Goal: Task Accomplishment & Management: Manage account settings

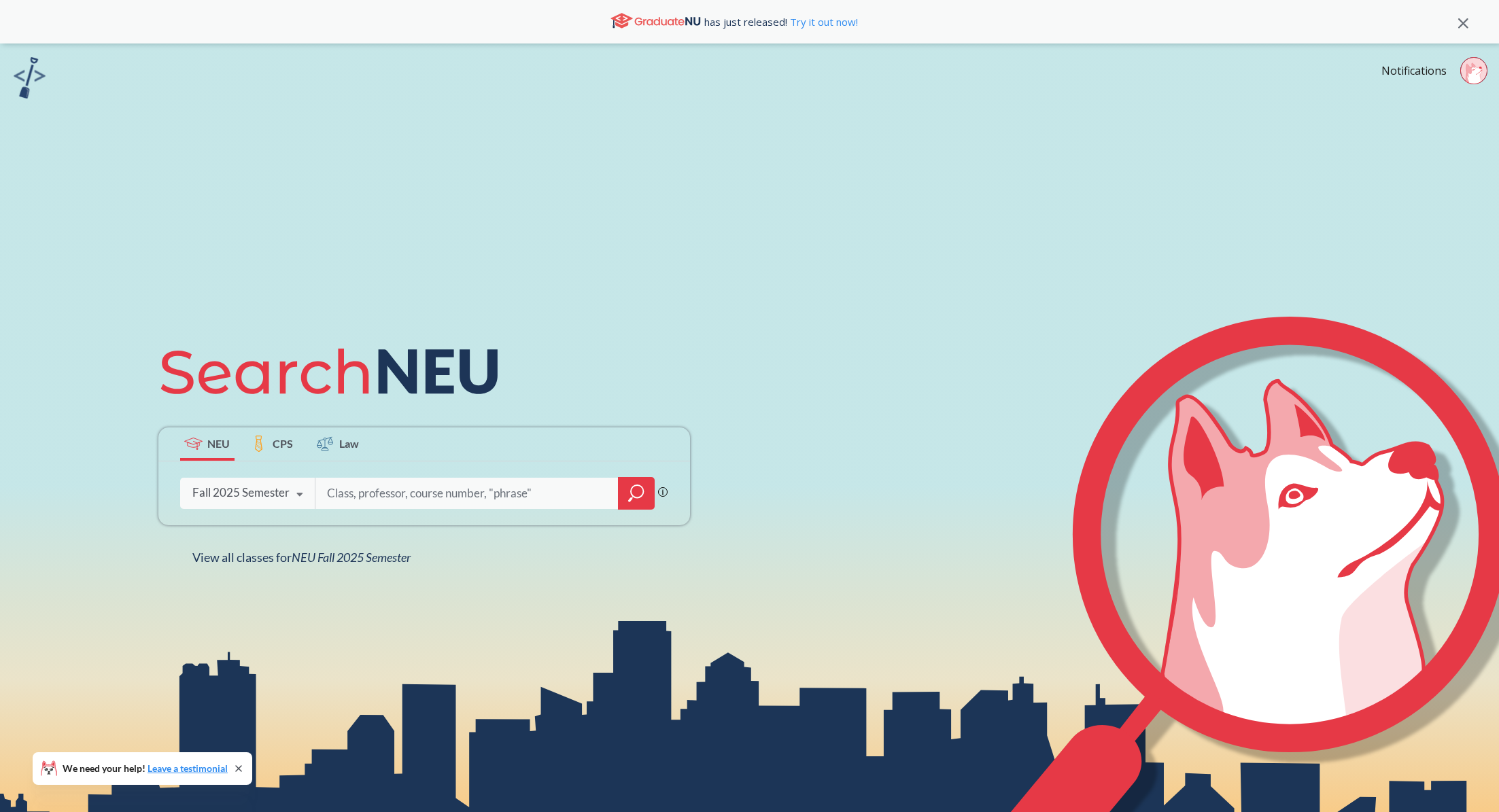
click at [486, 498] on input "search" at bounding box center [467, 493] width 283 height 28
type input "mism"
click at [618, 496] on div "mism" at bounding box center [484, 494] width 340 height 32
click at [632, 496] on icon "magnifying glass" at bounding box center [636, 491] width 12 height 12
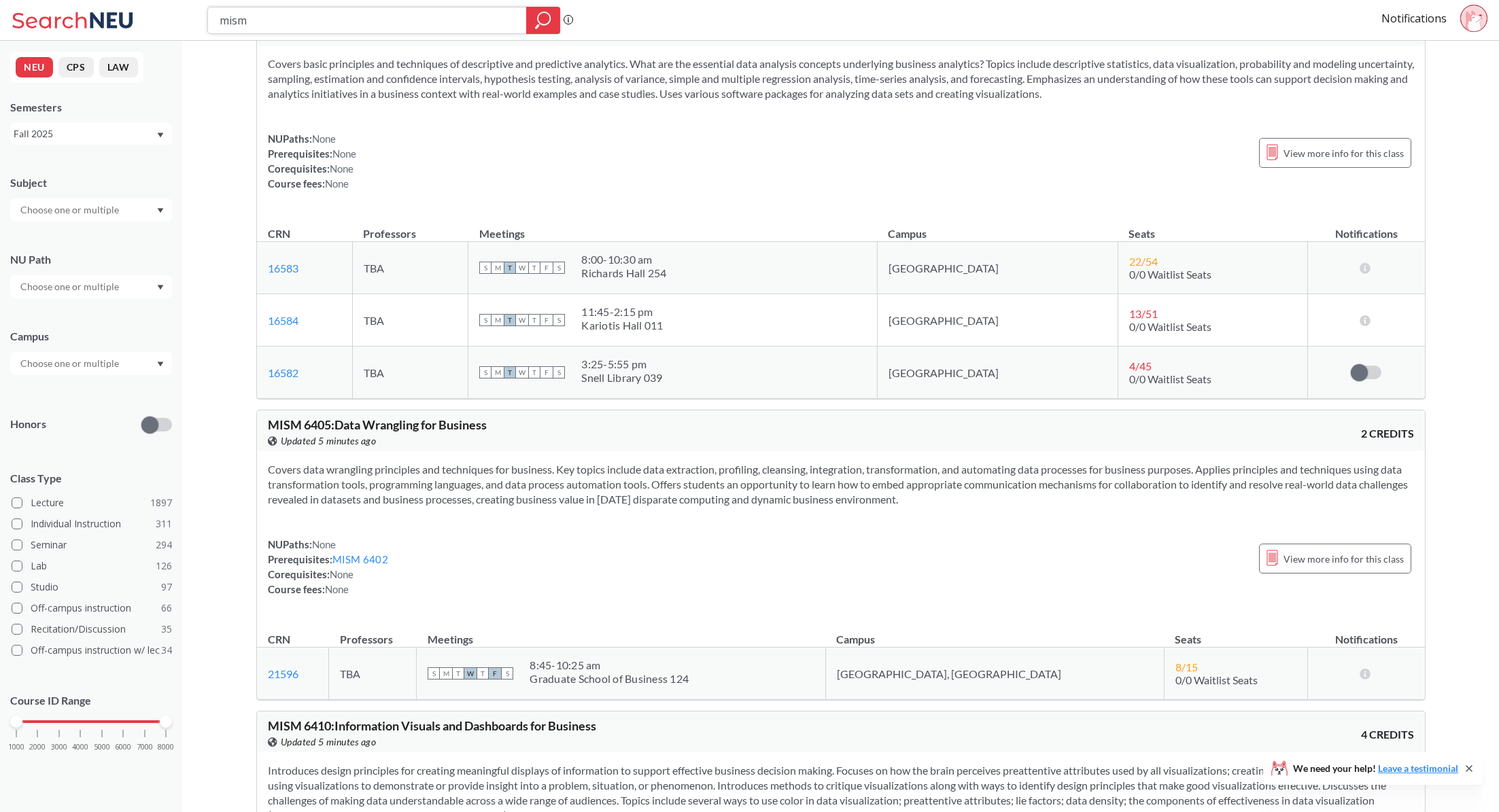
scroll to position [352, 0]
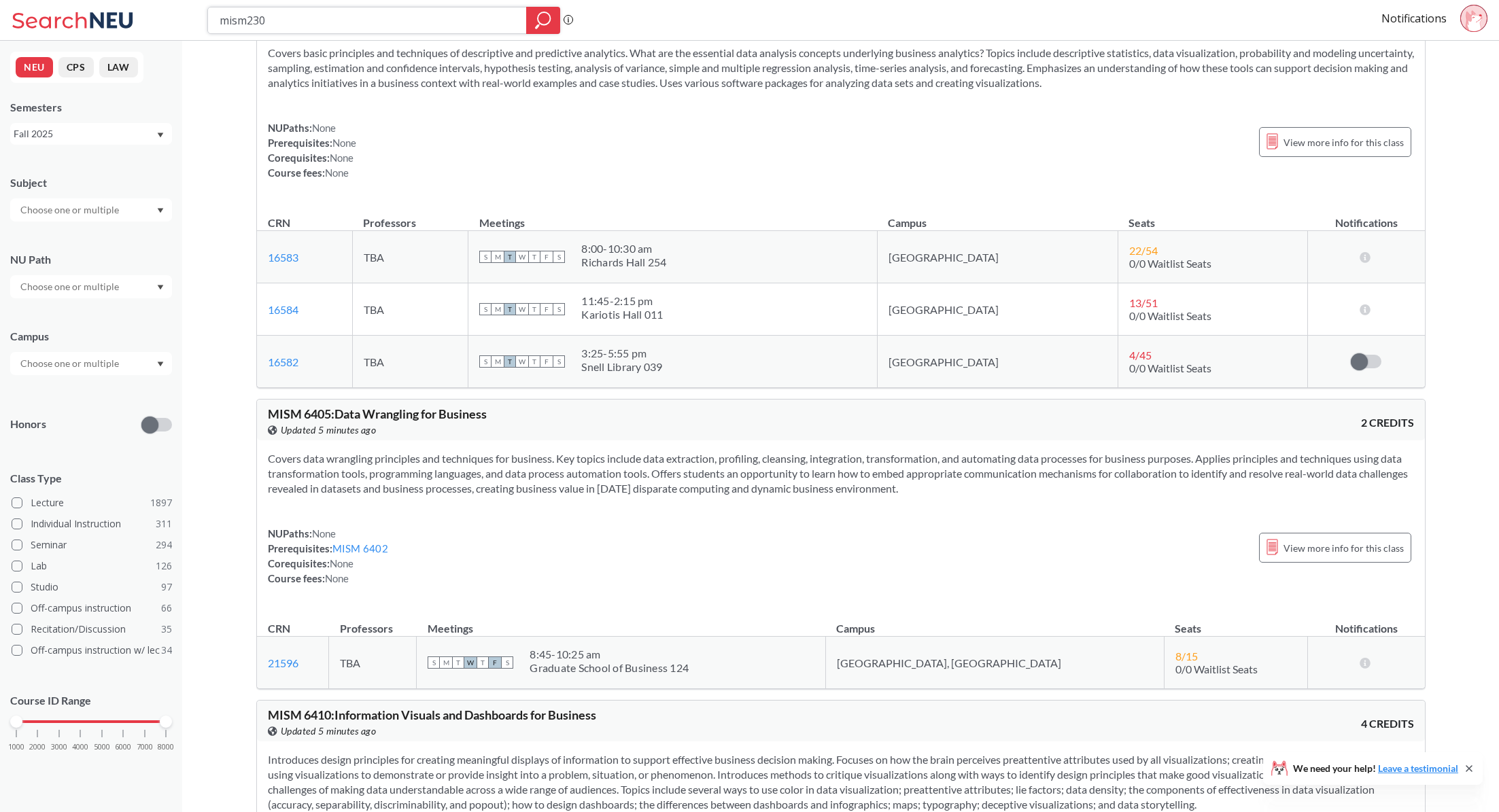
type input "mism2301"
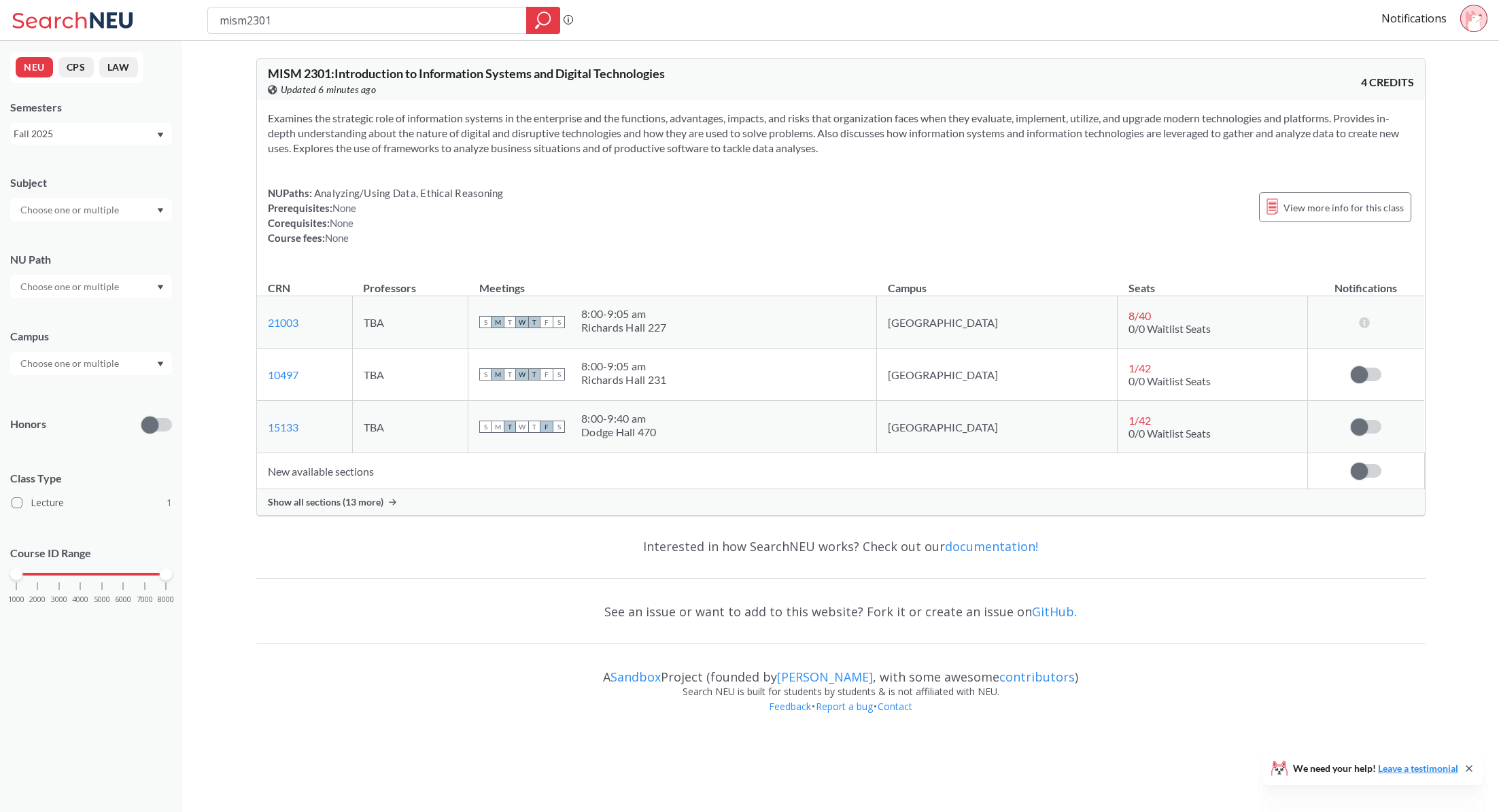
click at [1287, 499] on div "Show all sections (13 more)" at bounding box center [841, 502] width 1168 height 26
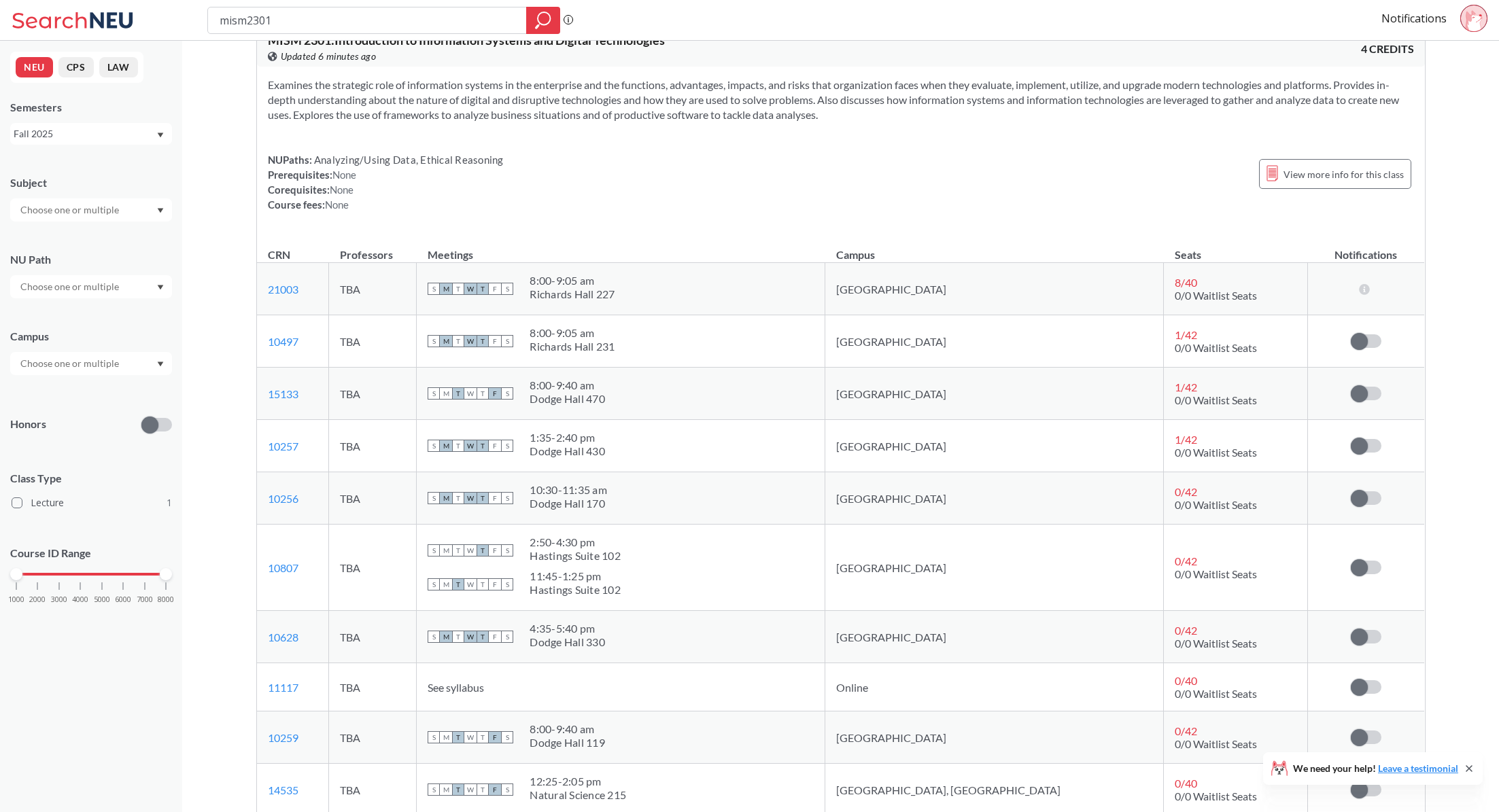
scroll to position [36, 0]
click at [1371, 486] on td "Subscribe to notifications for this section" at bounding box center [1366, 496] width 117 height 53
click at [1371, 497] on label at bounding box center [1366, 496] width 31 height 14
click at [1351, 489] on input "checkbox" at bounding box center [1351, 489] width 0 height 0
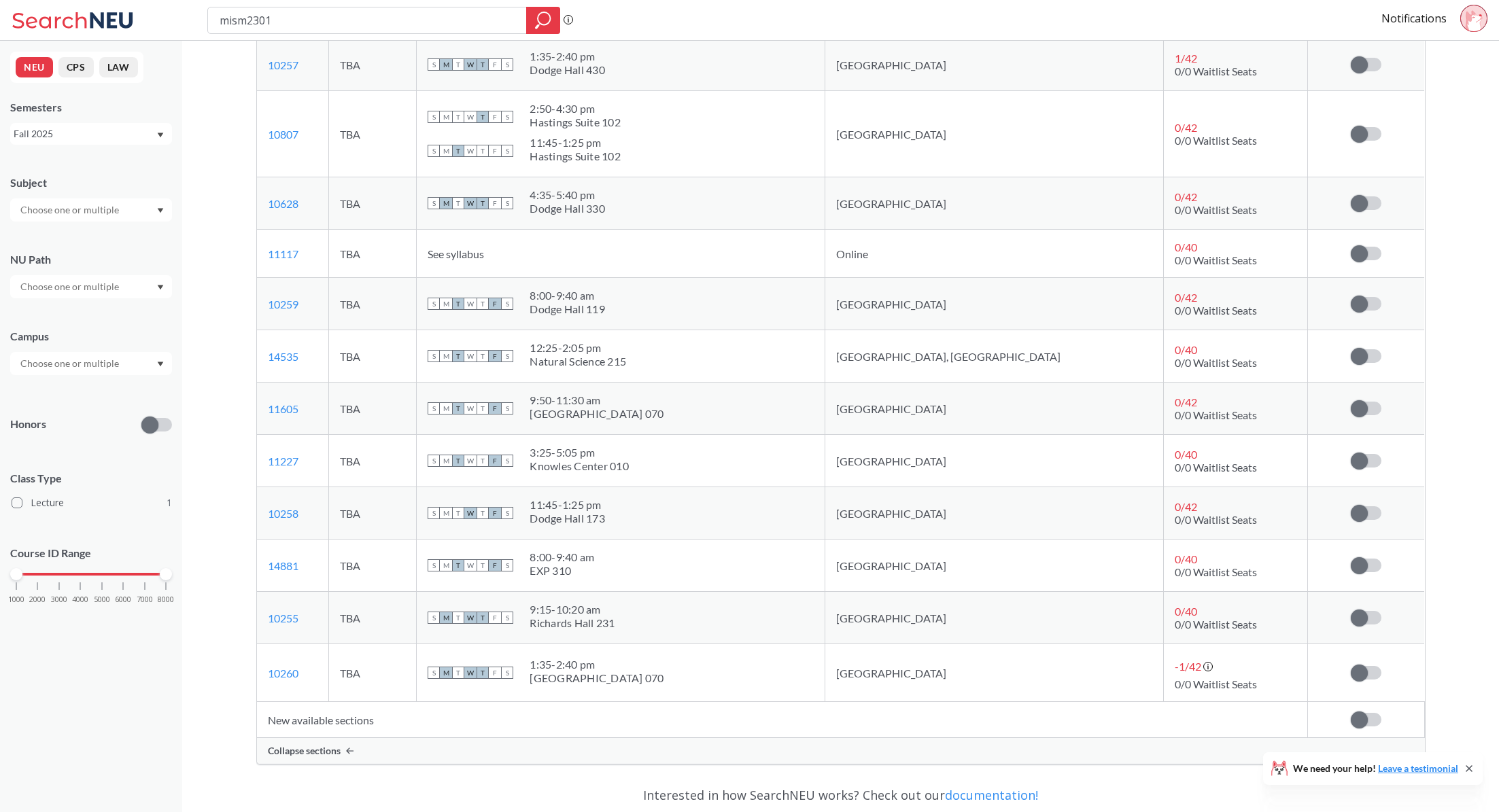
scroll to position [470, 0]
click at [1376, 194] on label at bounding box center [1366, 200] width 31 height 14
click at [1351, 194] on input "checkbox" at bounding box center [1351, 194] width 0 height 0
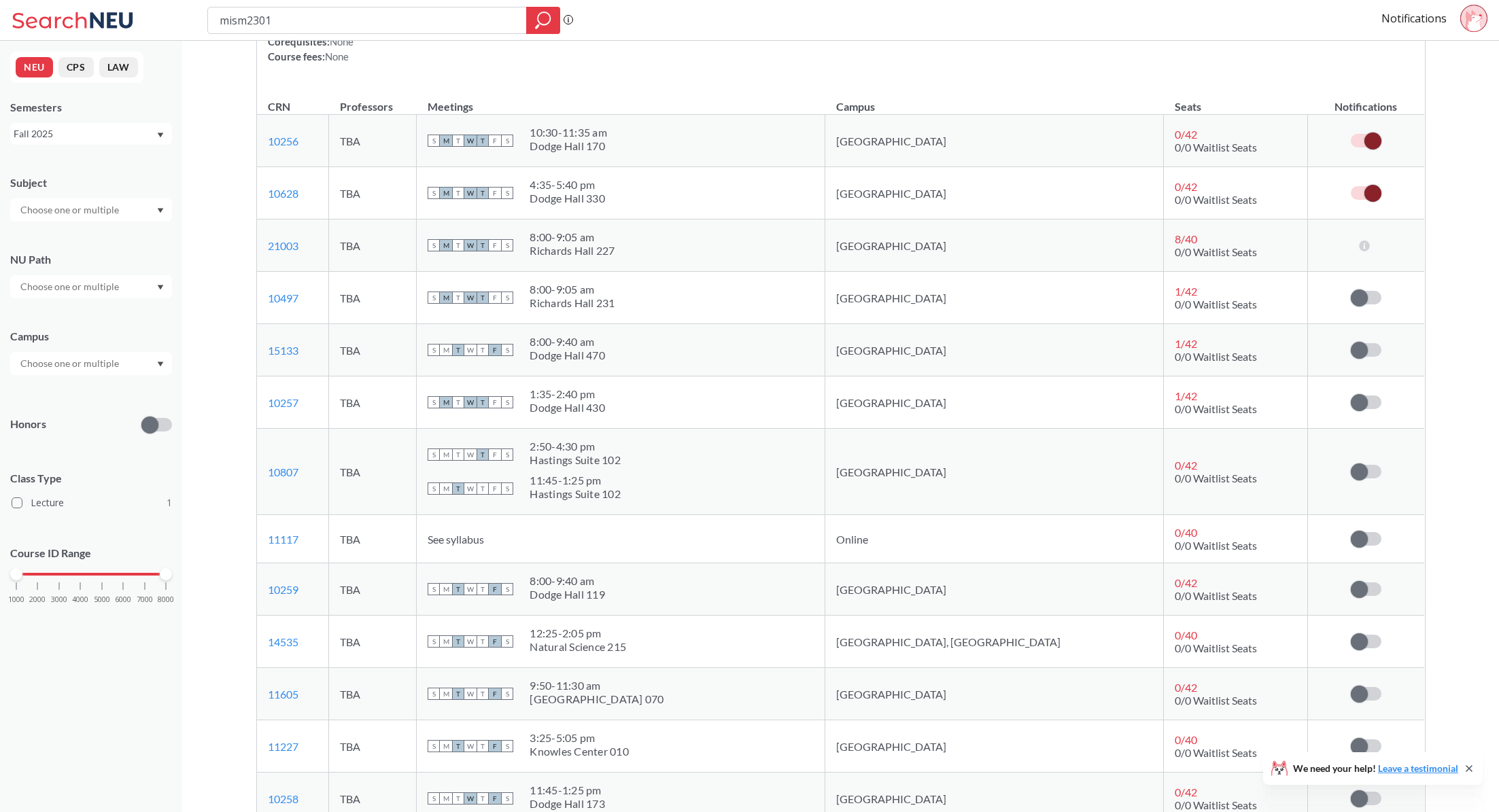
scroll to position [0, 0]
